Goal: Task Accomplishment & Management: Manage account settings

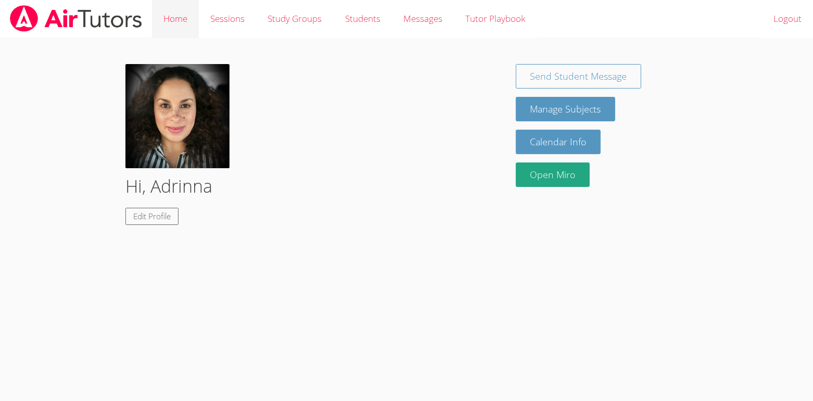
click at [174, 23] on link "Home" at bounding box center [175, 19] width 47 height 38
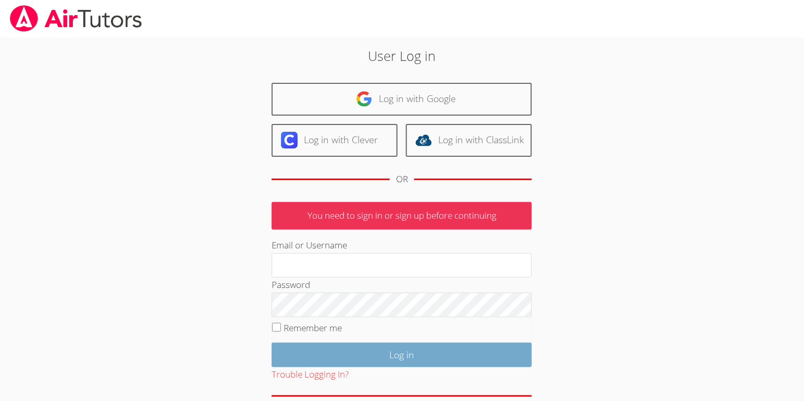
type input "adrinnab@gmail.com"
click at [370, 353] on input "Log in" at bounding box center [402, 354] width 260 height 24
